Goal: Transaction & Acquisition: Purchase product/service

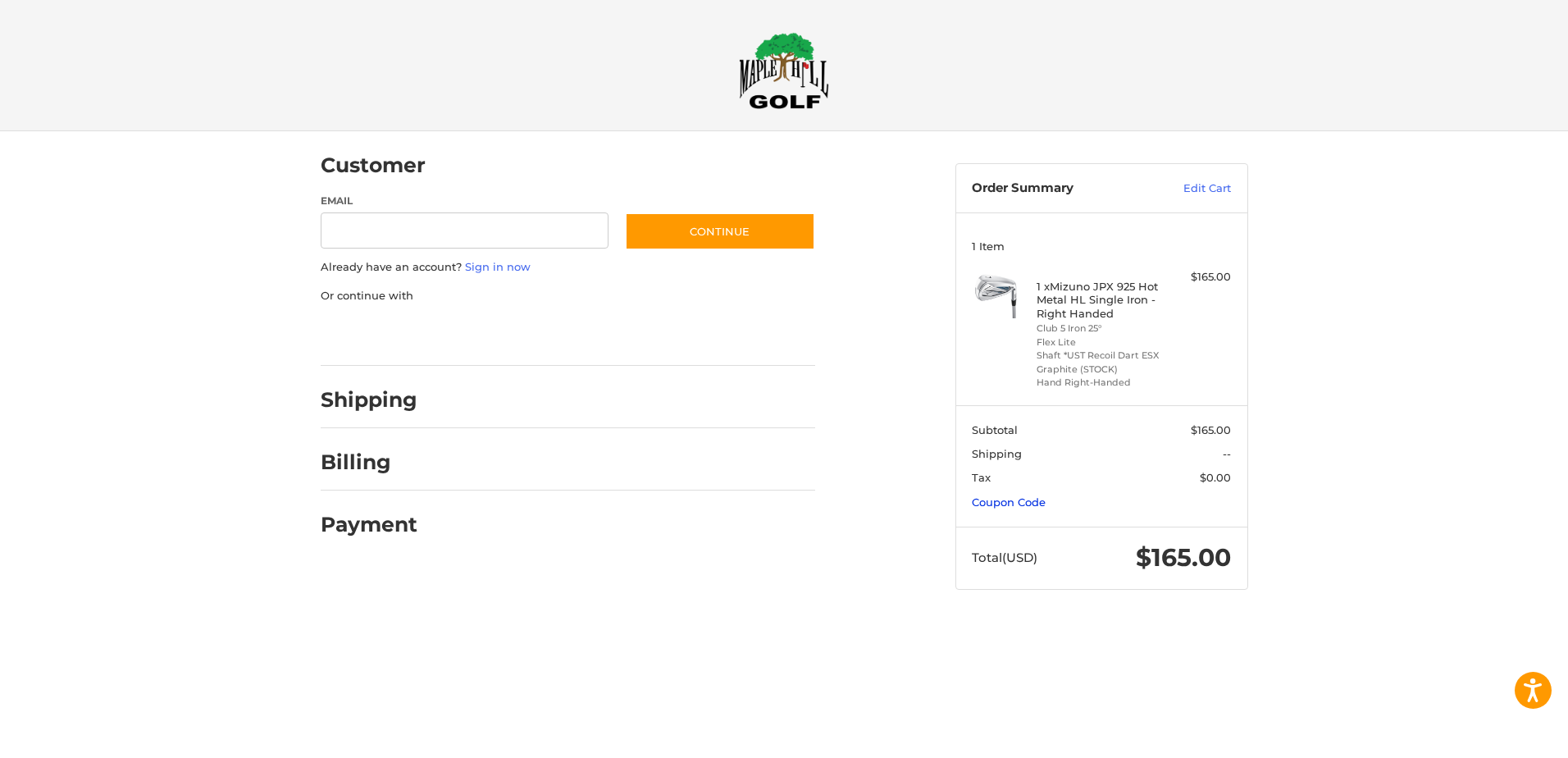
click at [1014, 504] on link "Coupon Code" at bounding box center [1008, 502] width 74 height 13
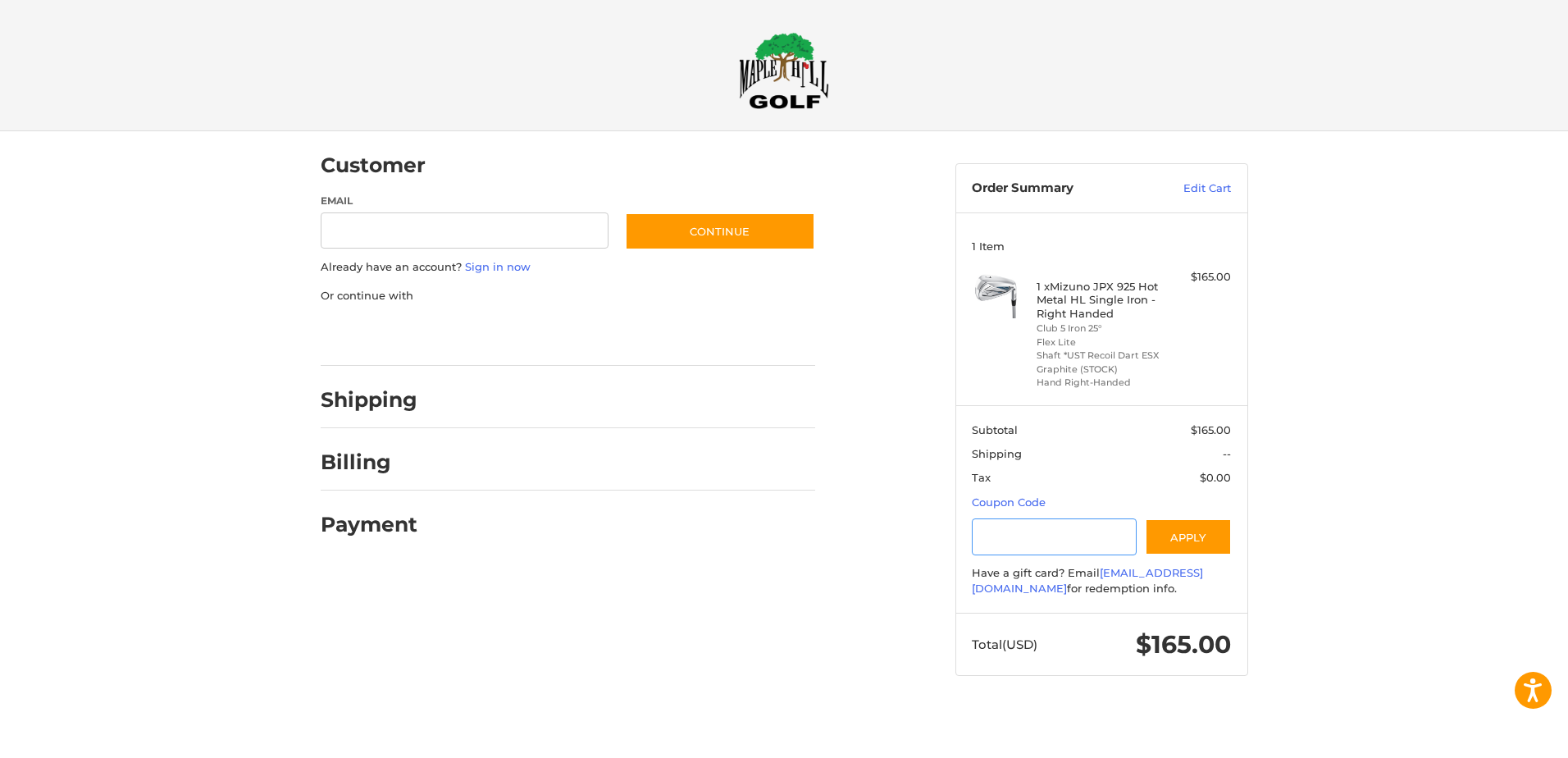
drag, startPoint x: 995, startPoint y: 545, endPoint x: 1450, endPoint y: 748, distance: 498.2
click at [995, 544] on input "Gift Certificate or Coupon Code" at bounding box center [1054, 536] width 165 height 37
type input "********"
click at [1189, 539] on button "Apply" at bounding box center [1188, 536] width 87 height 37
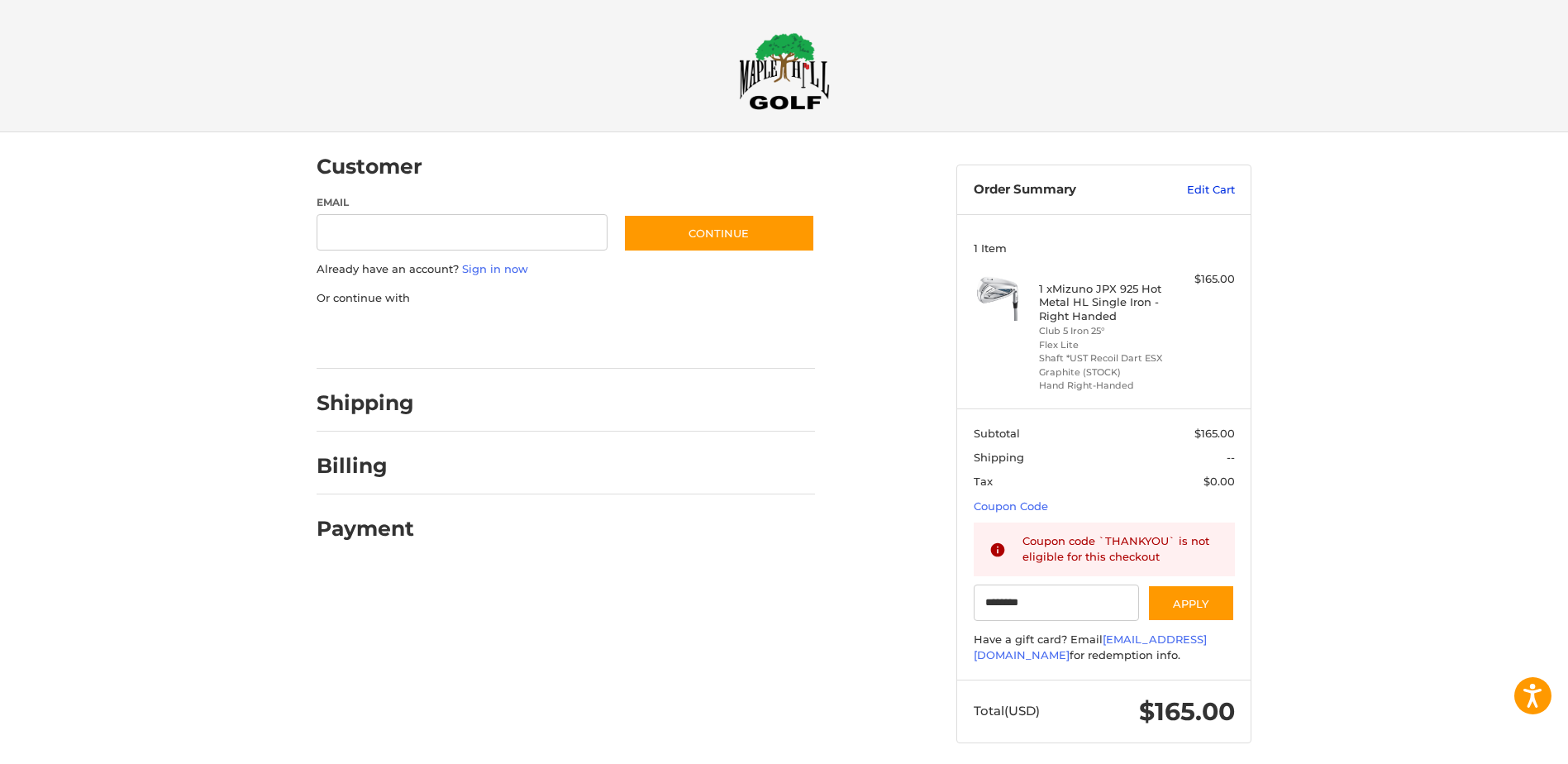
click at [1225, 185] on link "Edit Cart" at bounding box center [1192, 190] width 83 height 17
